Goal: Task Accomplishment & Management: Use online tool/utility

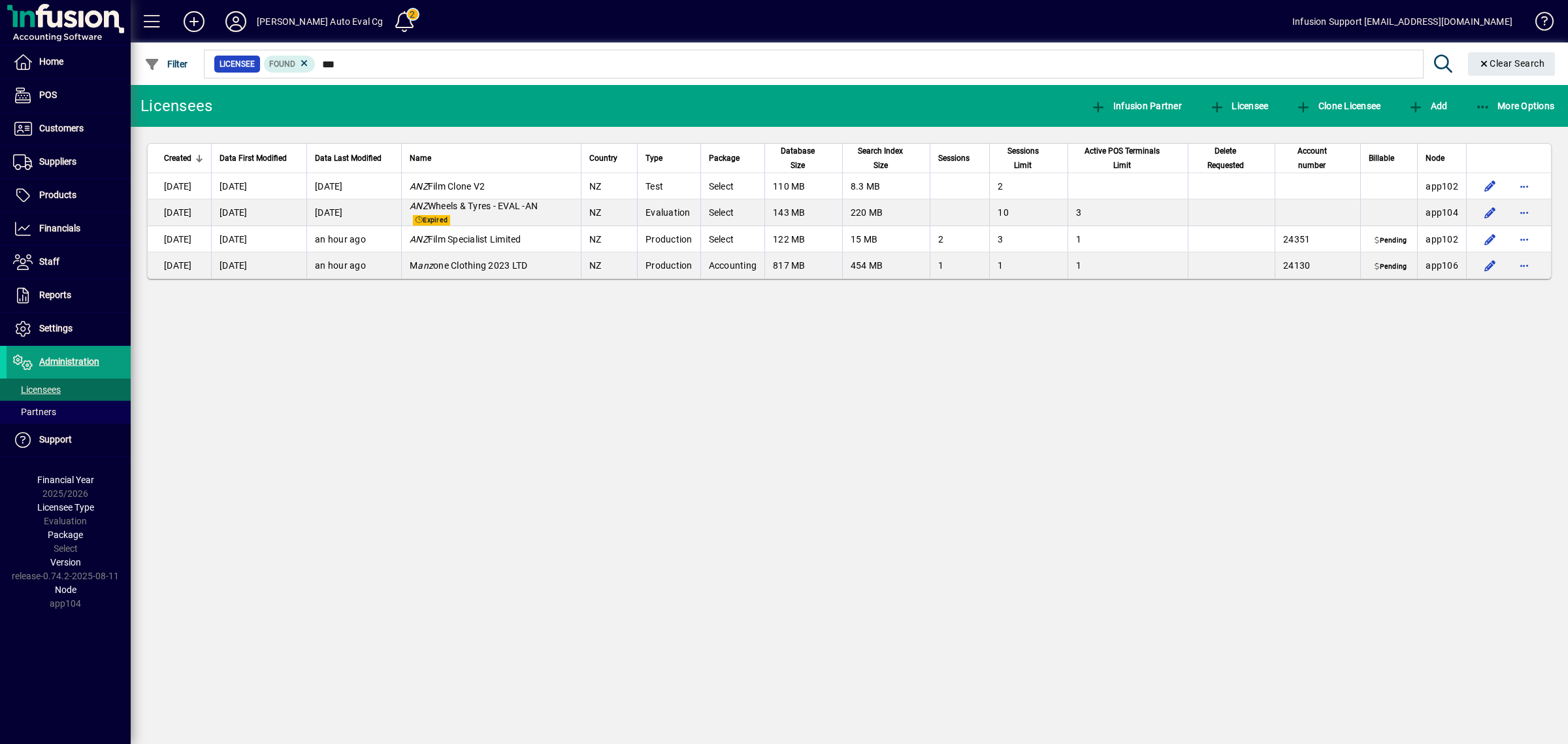
click at [1199, 462] on div "Licensees Infusion Partner Licensee Clone Licensee Add More Options Created Dat…" at bounding box center [849, 414] width 1437 height 659
click at [103, 329] on span at bounding box center [69, 329] width 124 height 31
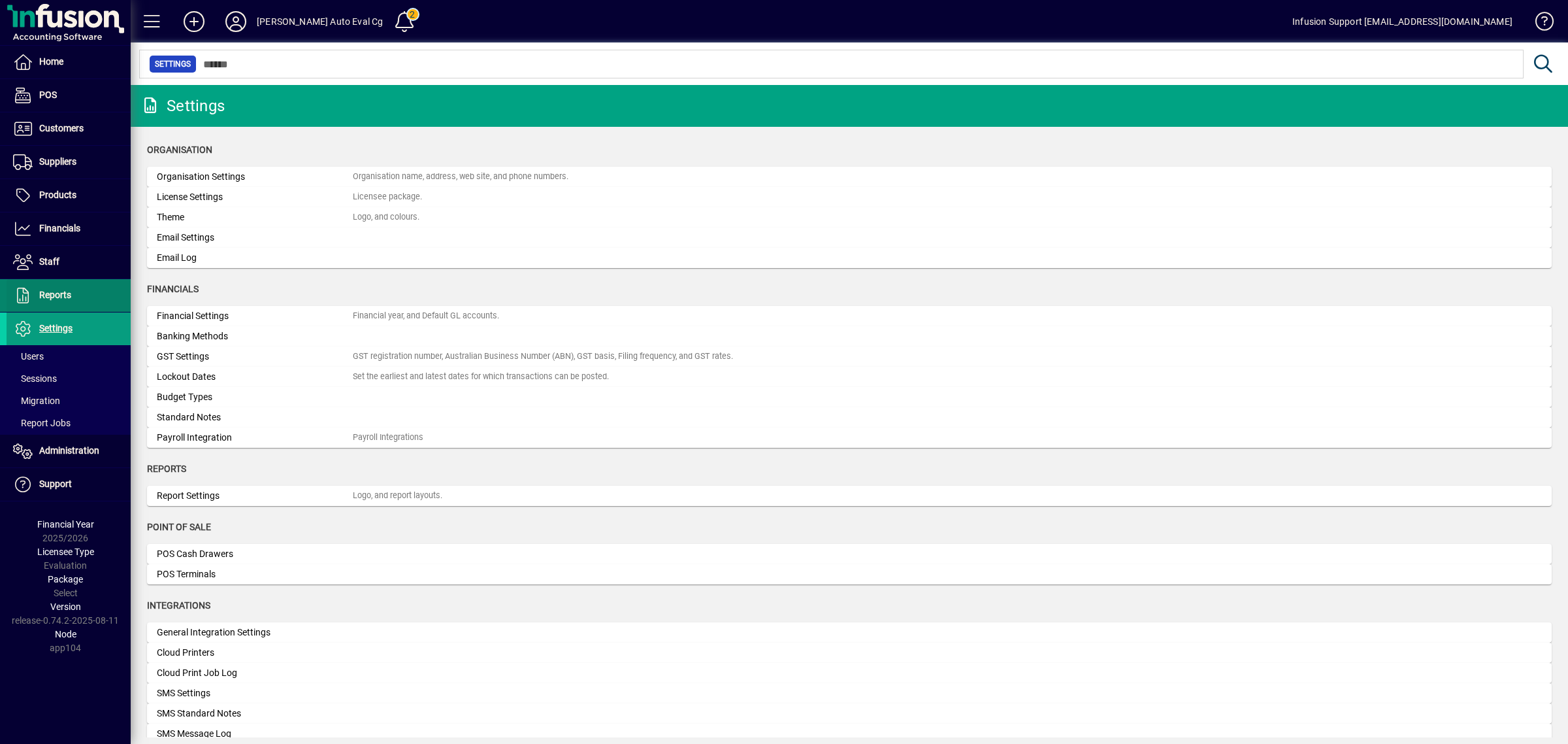
click at [86, 303] on span at bounding box center [69, 296] width 124 height 31
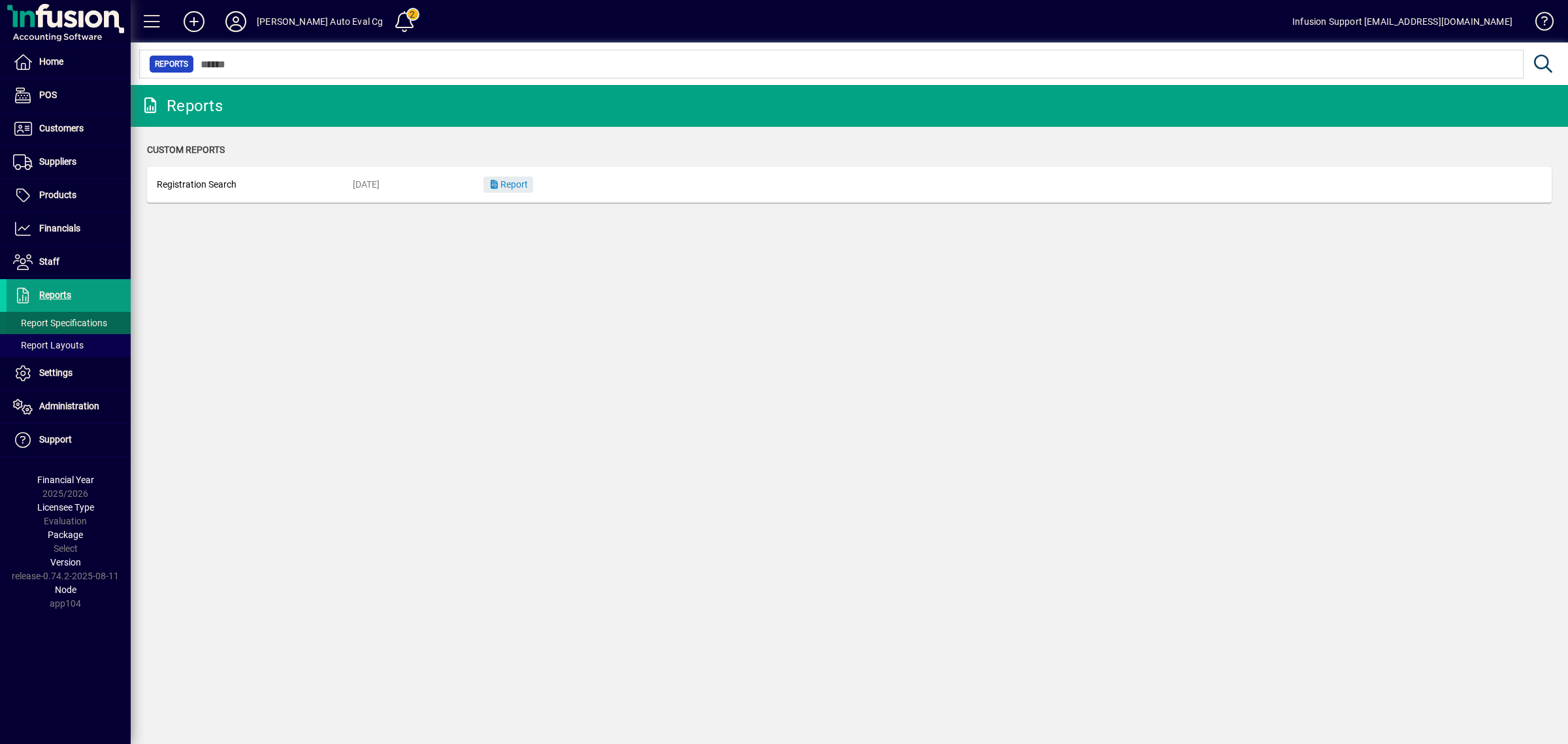
click at [82, 321] on span "Report Specifications" at bounding box center [60, 323] width 94 height 10
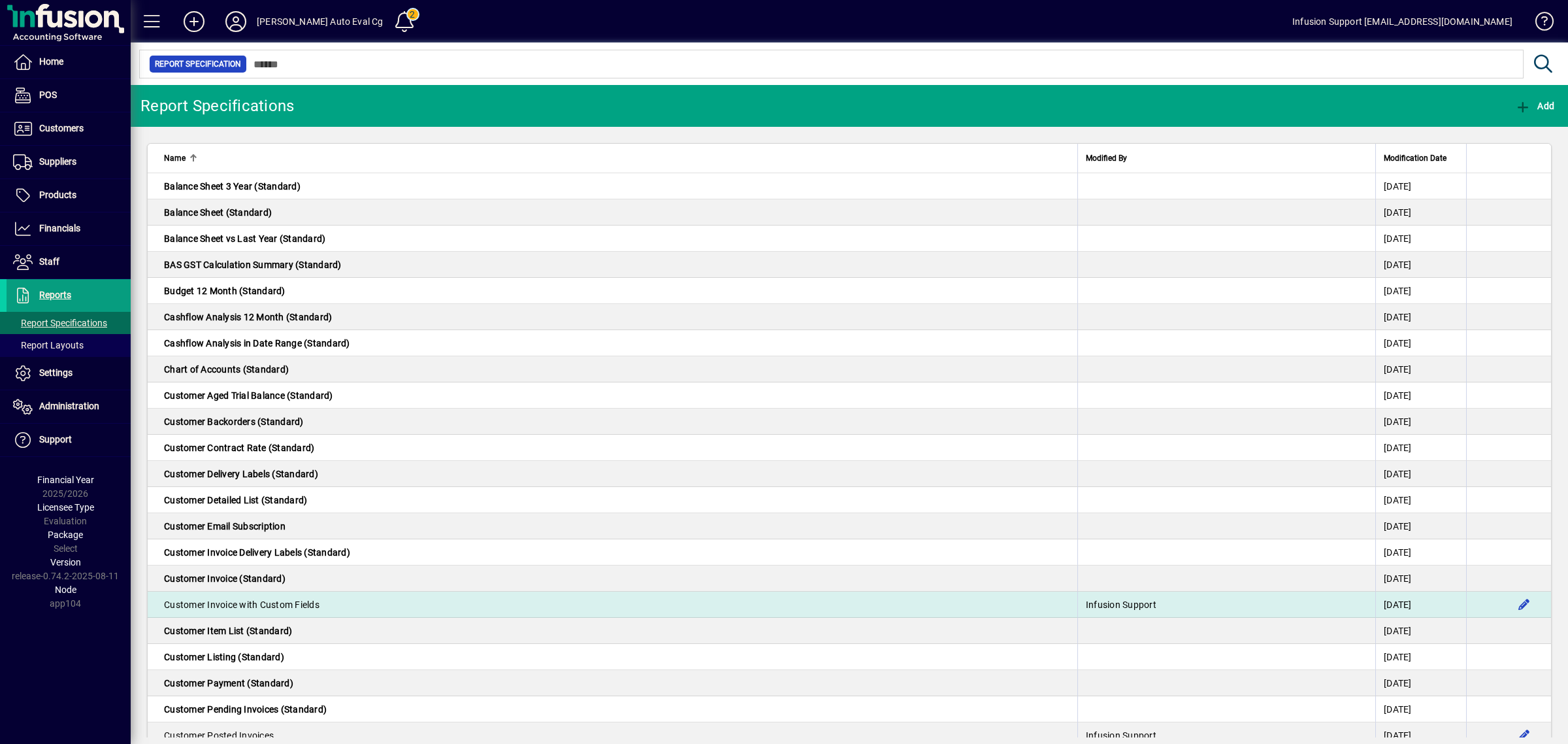
click at [287, 602] on span "Customer Invoice with Custom Fields" at bounding box center [242, 604] width 156 height 10
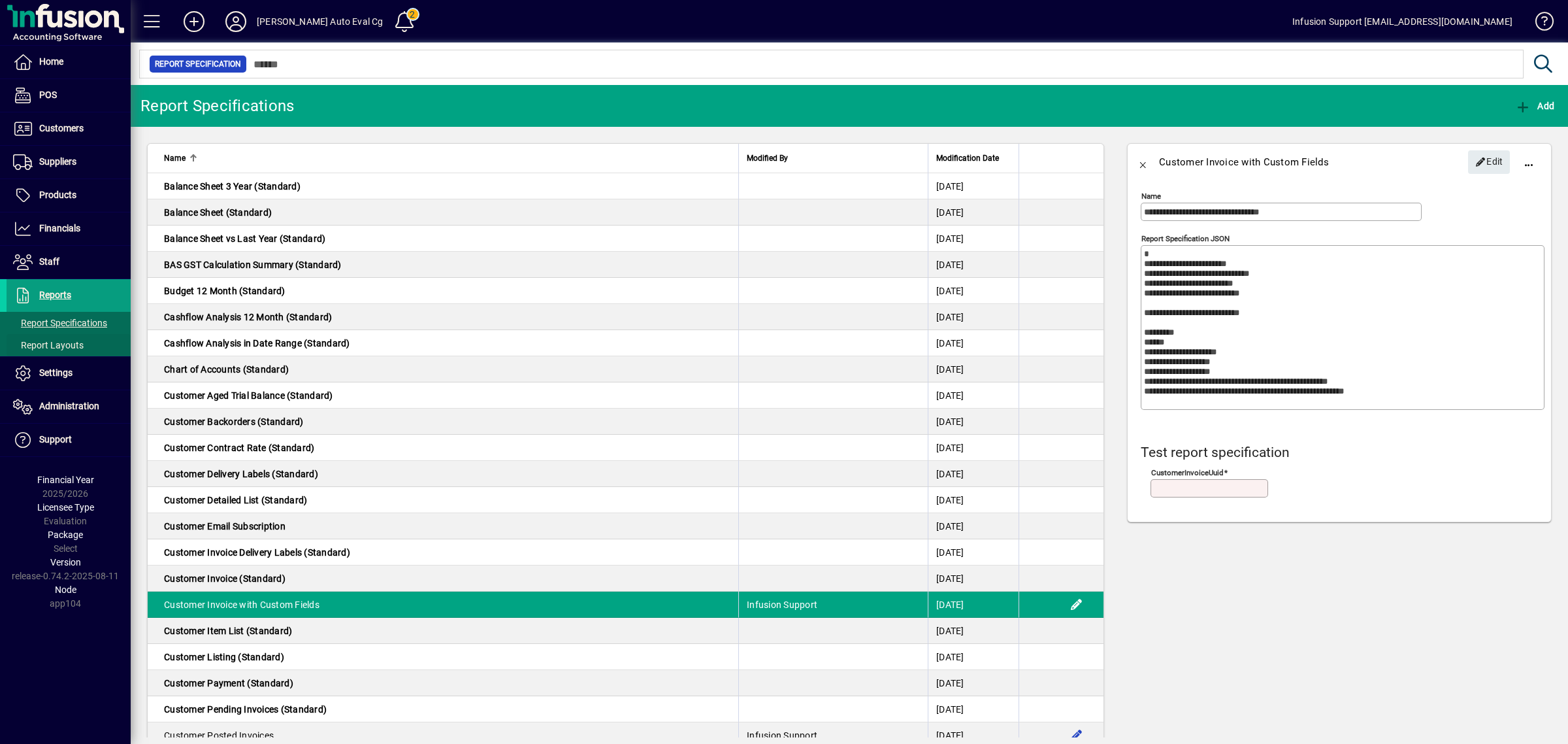
click at [92, 341] on span at bounding box center [69, 345] width 124 height 31
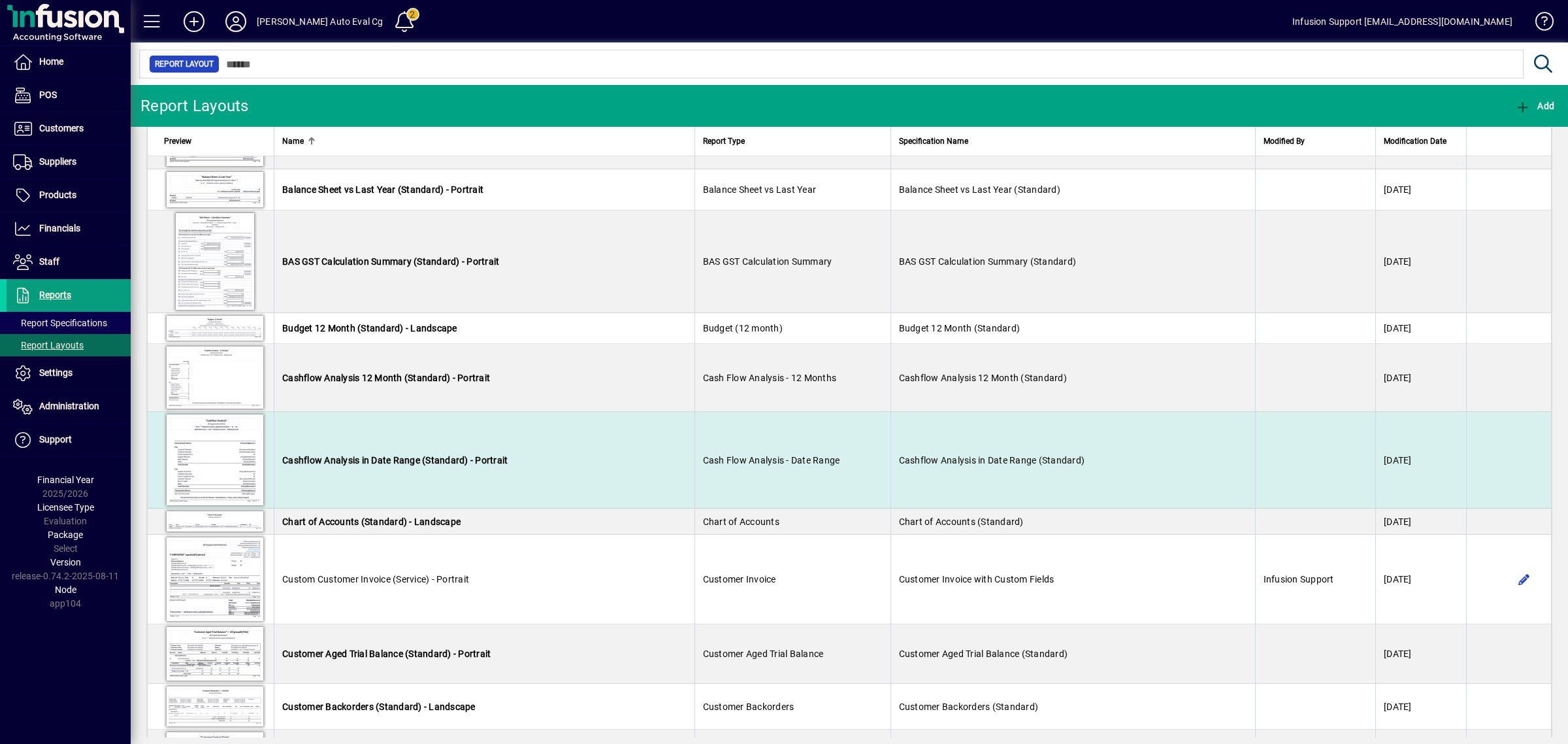
scroll to position [163, 0]
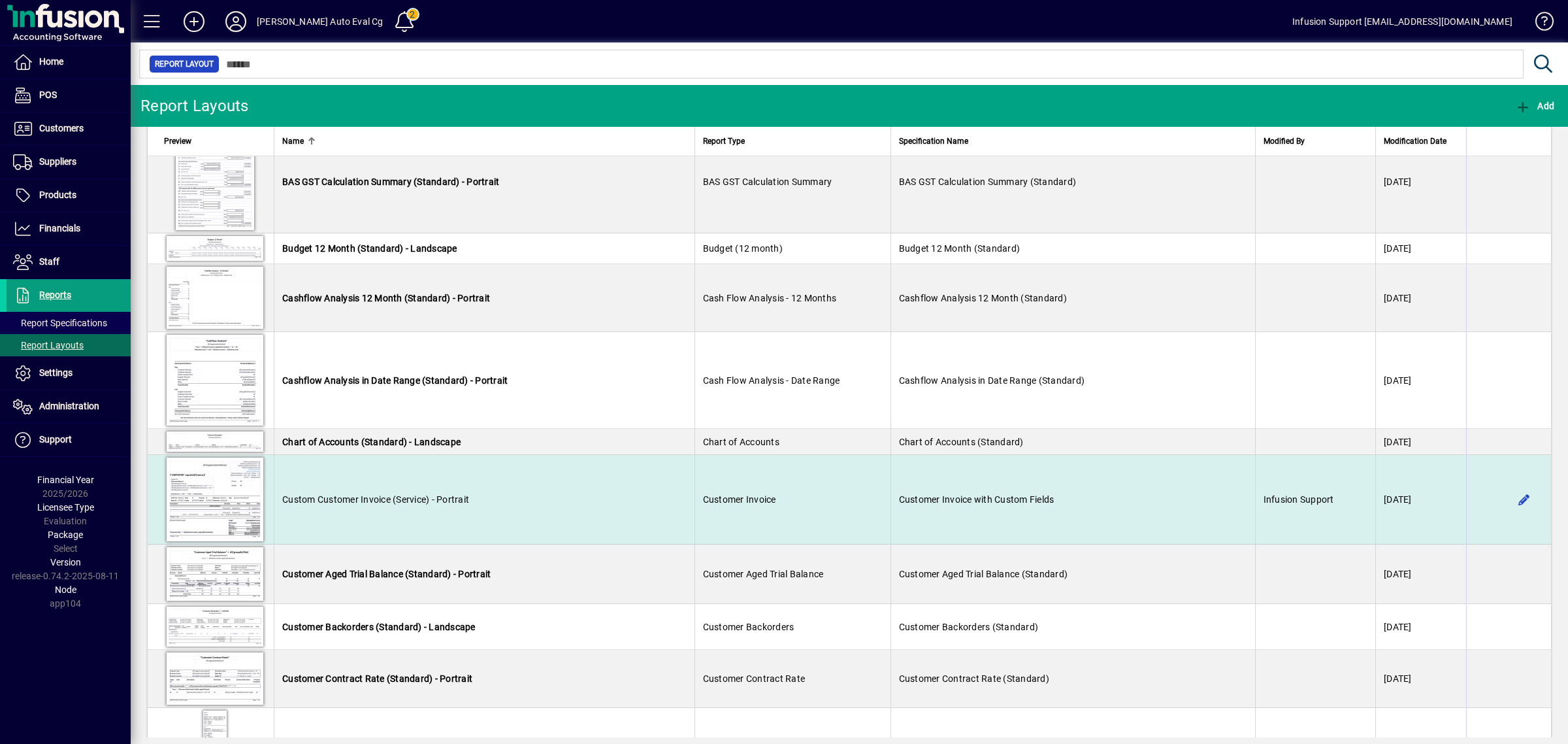
click at [465, 507] on td "Custom Customer Invoice (Service) - Portrait" at bounding box center [485, 499] width 421 height 89
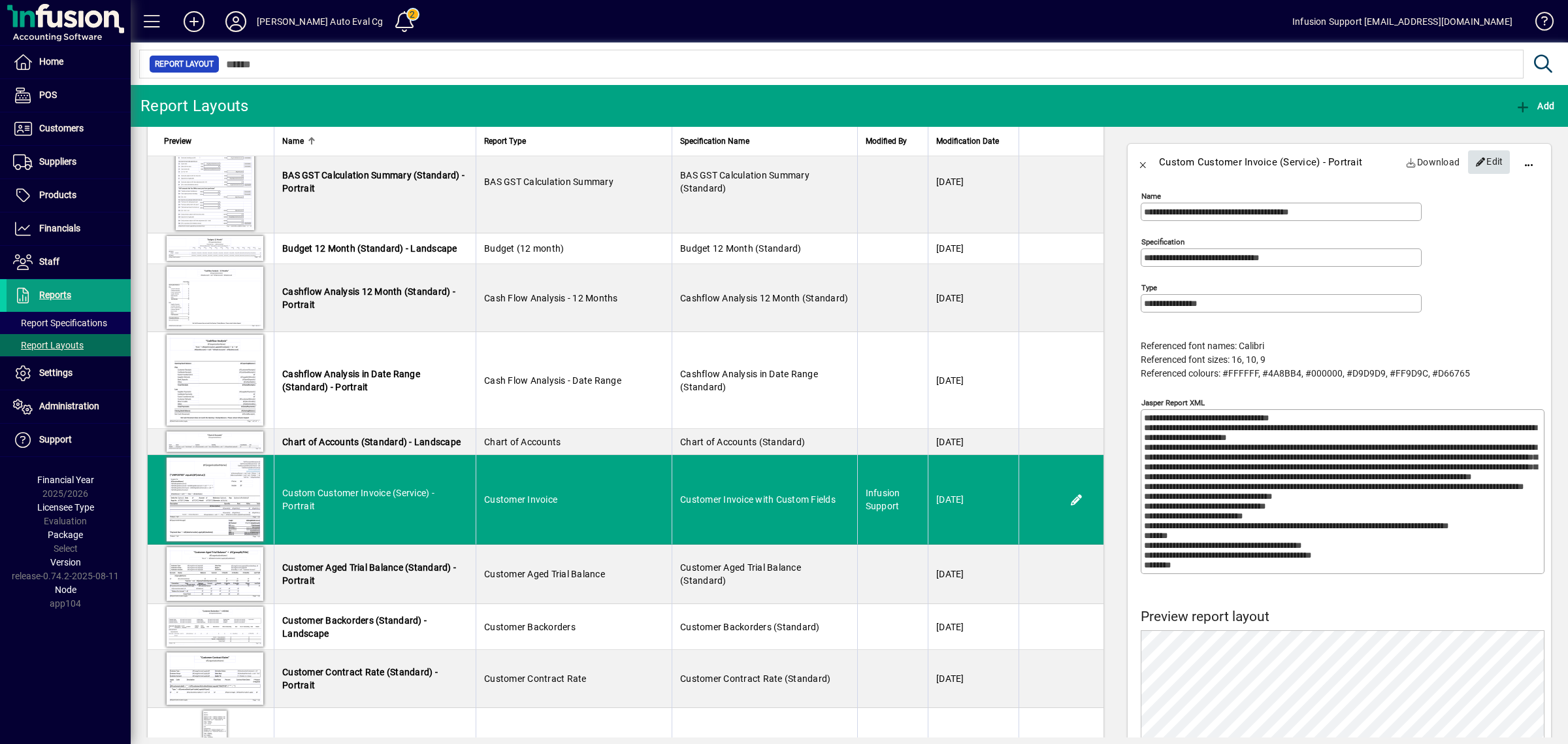
click at [1478, 159] on span "Edit" at bounding box center [1490, 161] width 28 height 21
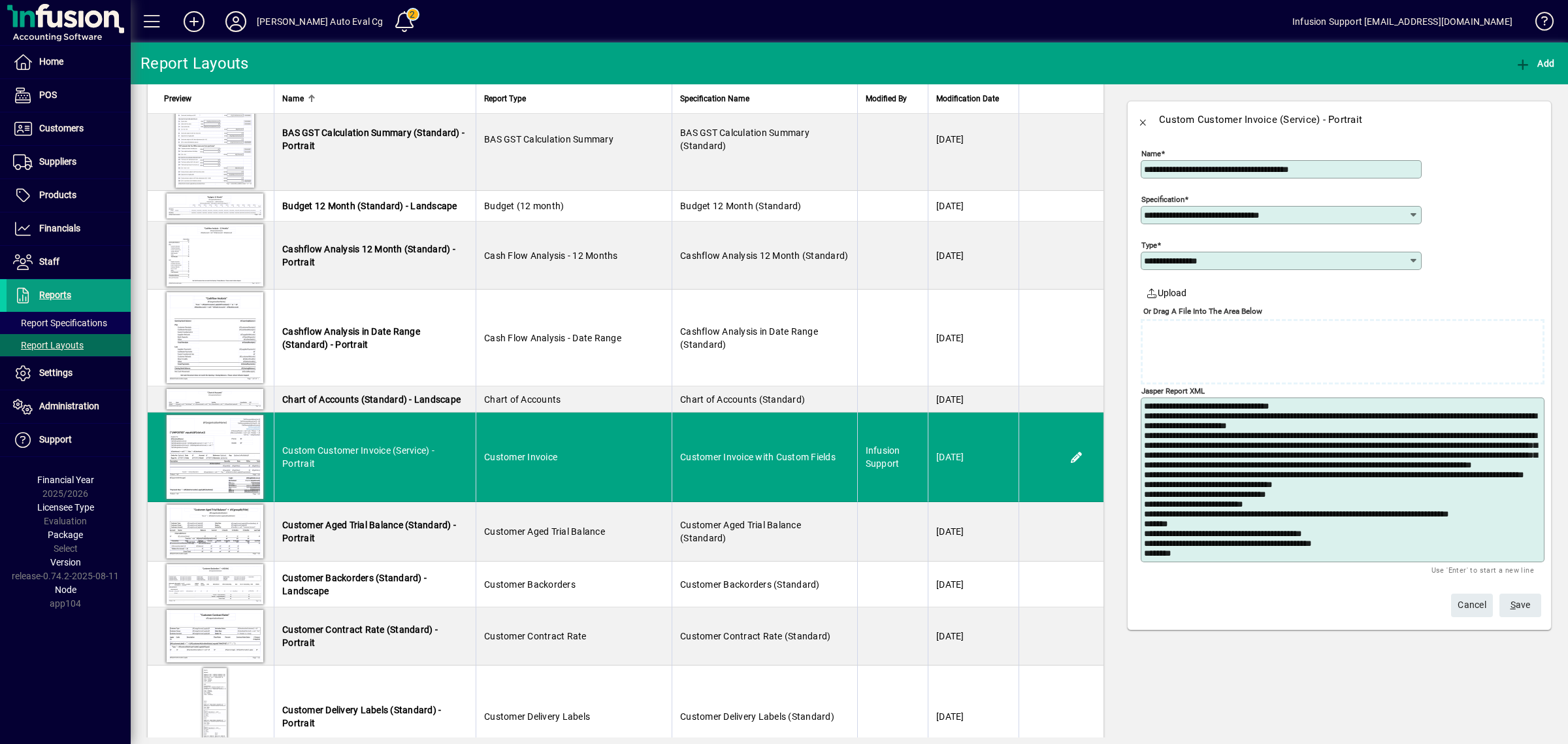
click at [1361, 482] on textarea "Jasper Report XML" at bounding box center [1343, 479] width 400 height 157
click at [1460, 609] on span "Cancel" at bounding box center [1472, 604] width 29 height 21
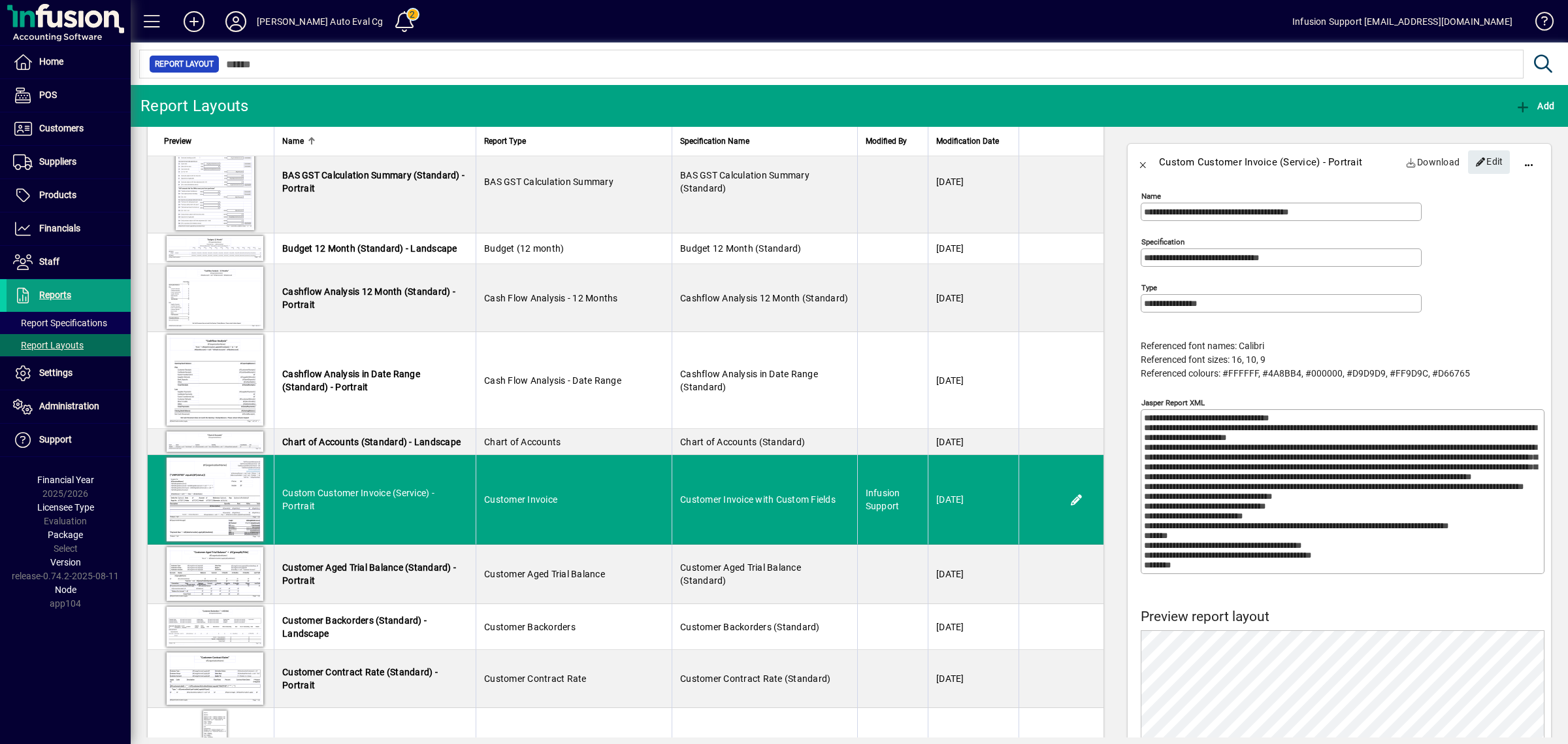
click at [1285, 458] on textarea "Jasper Report XML" at bounding box center [1343, 491] width 400 height 157
click at [1297, 456] on textarea "Jasper Report XML" at bounding box center [1343, 491] width 400 height 157
click at [1295, 468] on textarea "Jasper Report XML" at bounding box center [1343, 491] width 400 height 157
